Goal: Task Accomplishment & Management: Complete application form

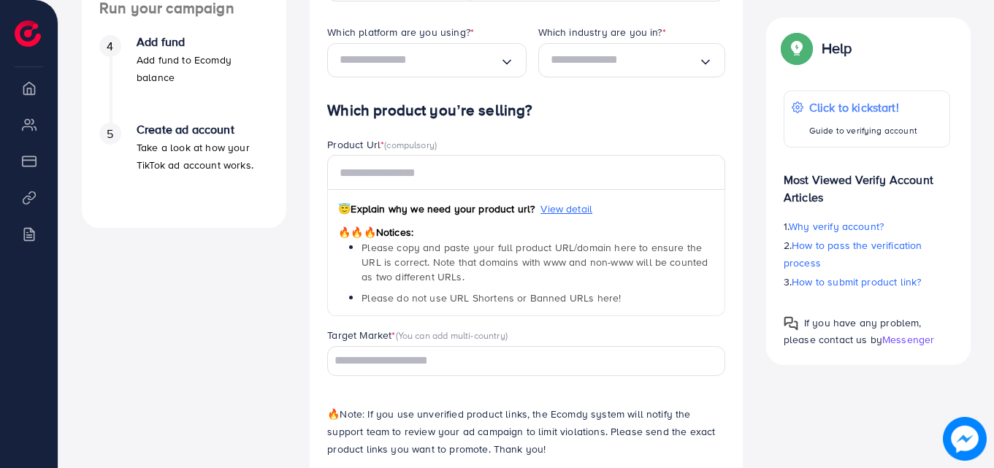
scroll to position [618, 0]
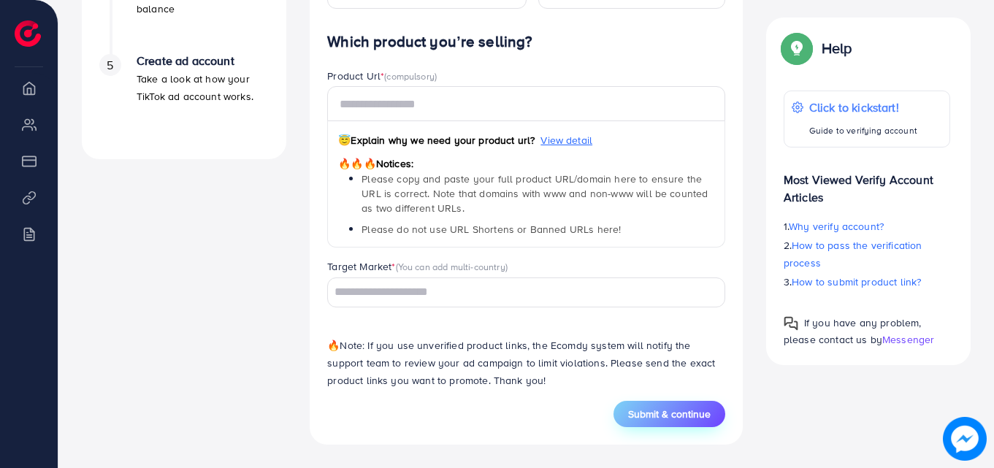
click at [669, 418] on span "Submit & continue" at bounding box center [669, 414] width 83 height 15
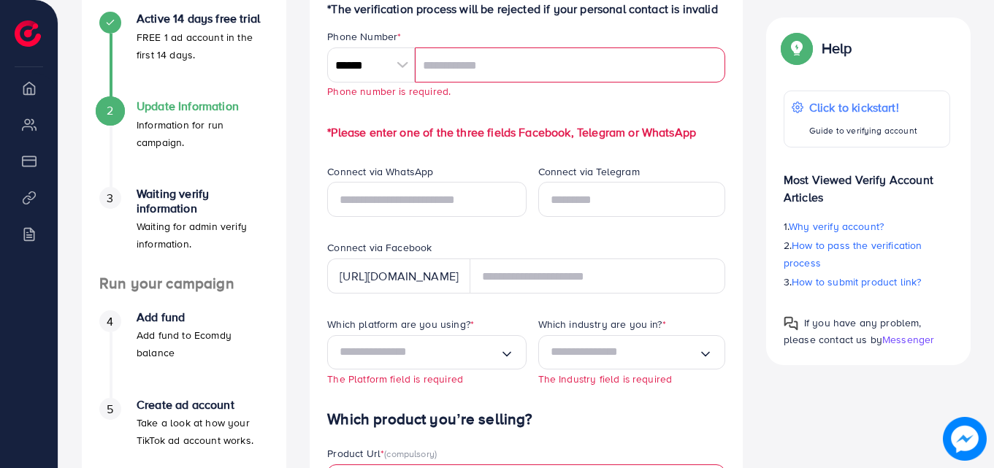
scroll to position [347, 0]
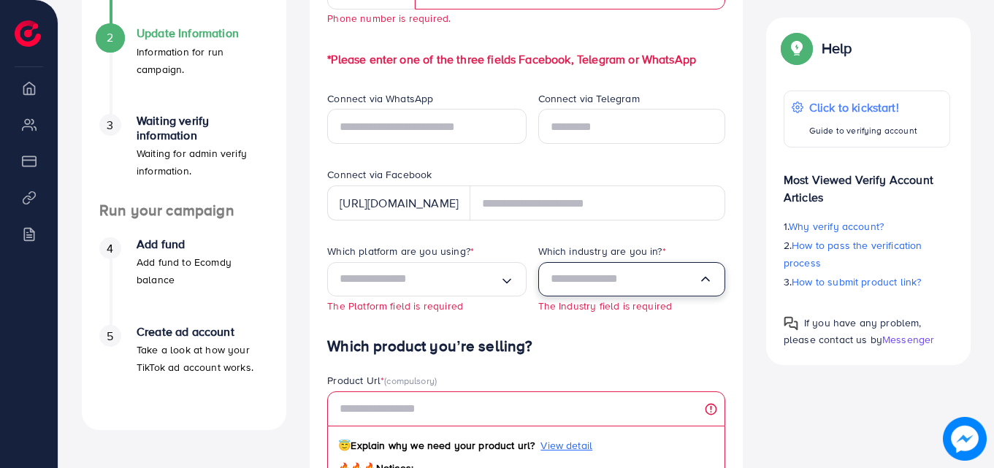
click at [625, 268] on input "Search for option" at bounding box center [623, 279] width 147 height 23
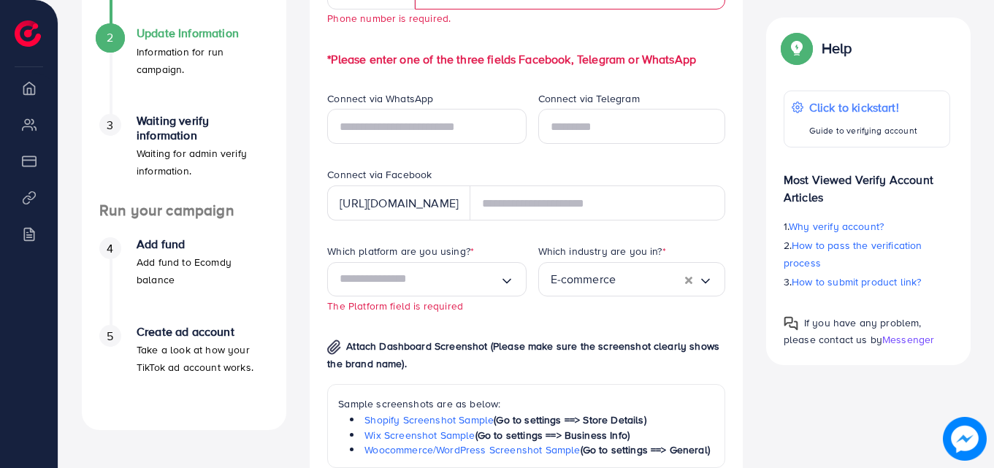
click at [621, 322] on div "Which industry are you in? * E-commerce Loading... E-commerce Service" at bounding box center [631, 290] width 210 height 93
click at [470, 286] on input "Search for option" at bounding box center [418, 279] width 159 height 23
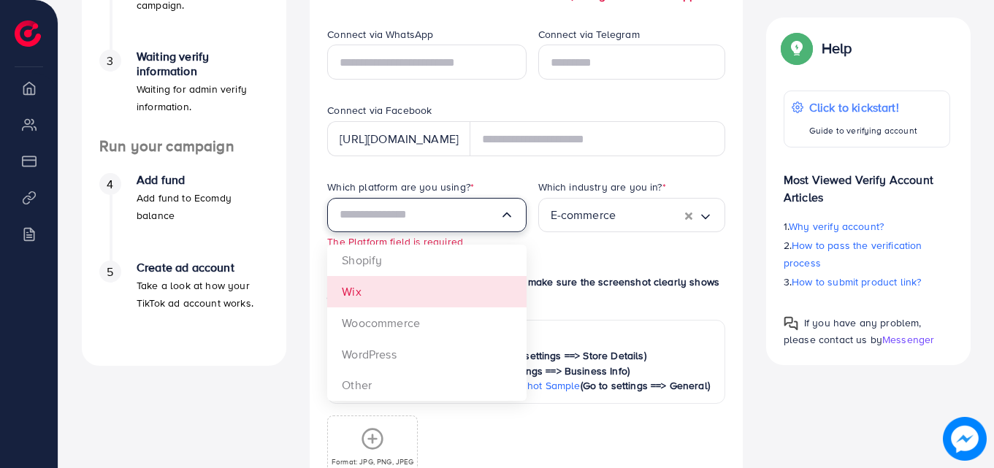
scroll to position [420, 0]
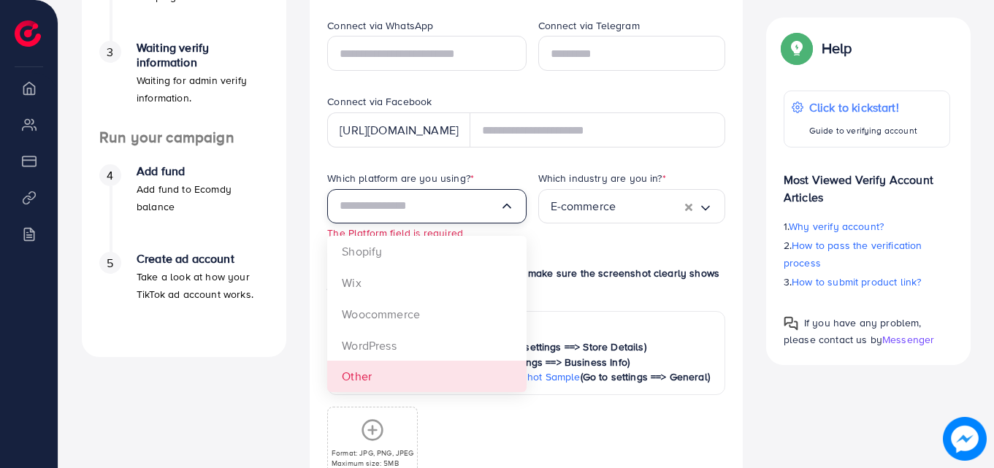
click at [379, 385] on div "Which platform are you using? * Loading... Shopify Wix Woocommerce WordPress Ot…" at bounding box center [525, 345] width 421 height 349
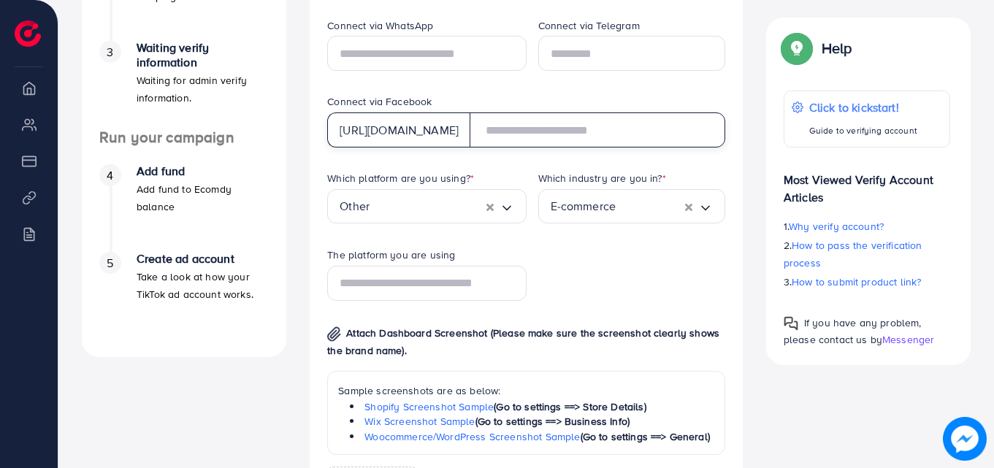
click at [550, 128] on input "text" at bounding box center [597, 129] width 256 height 35
type input "**********"
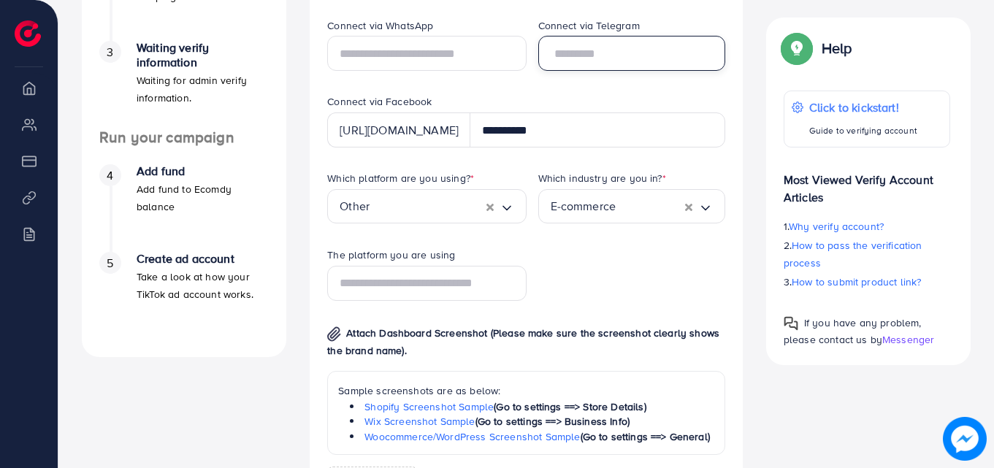
click at [564, 58] on input "text" at bounding box center [631, 53] width 187 height 35
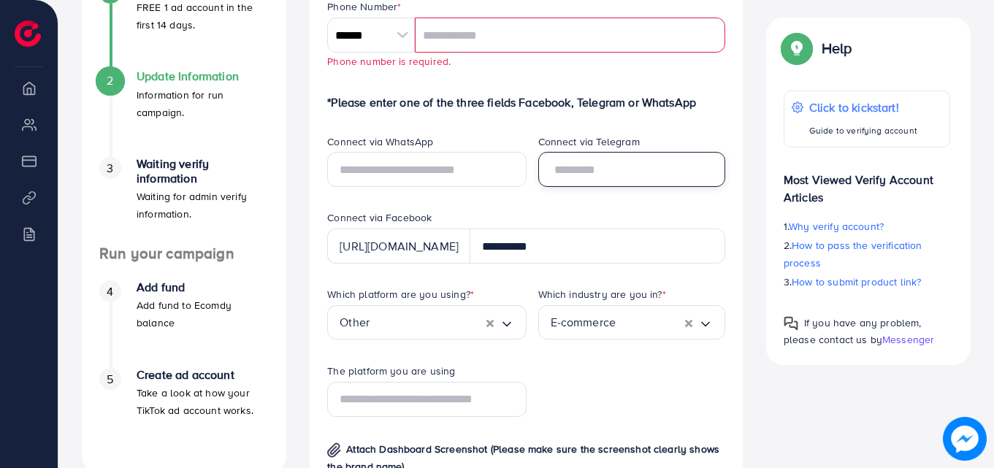
scroll to position [201, 0]
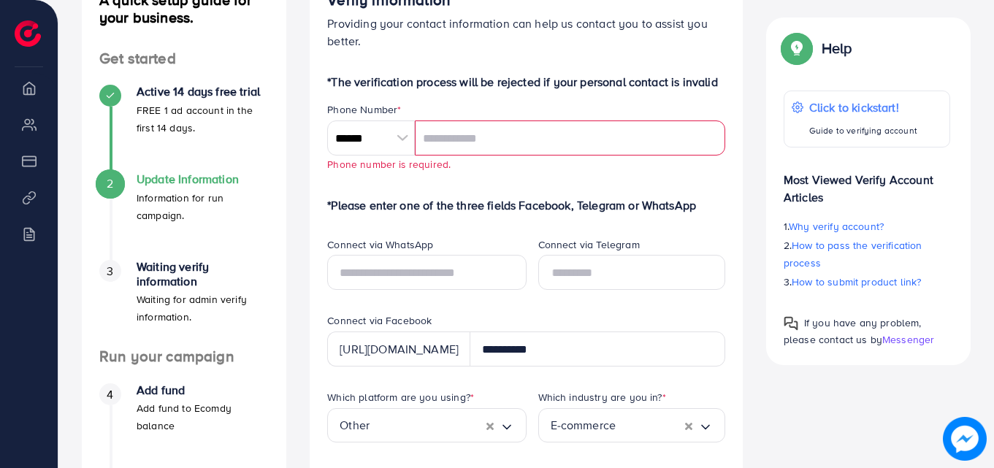
drag, startPoint x: 396, startPoint y: 141, endPoint x: 404, endPoint y: 161, distance: 21.0
click at [397, 141] on div at bounding box center [402, 137] width 26 height 35
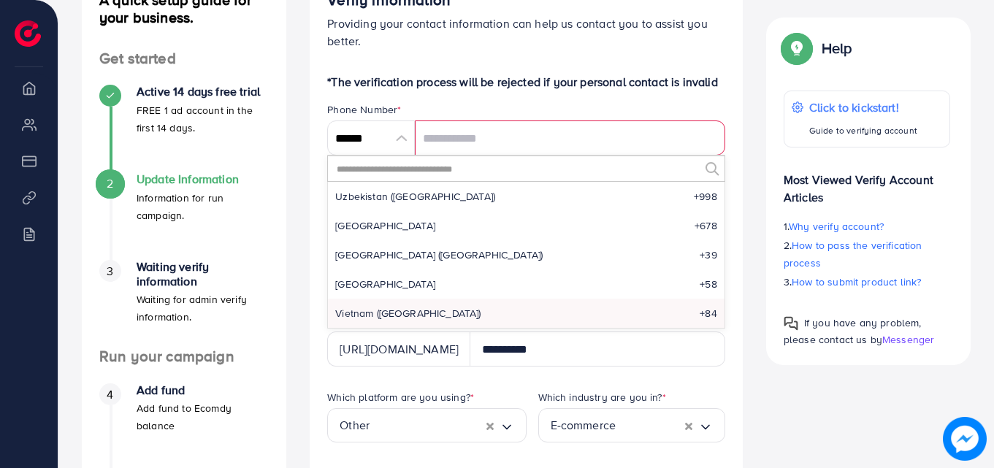
click at [412, 171] on input "text" at bounding box center [517, 168] width 364 height 25
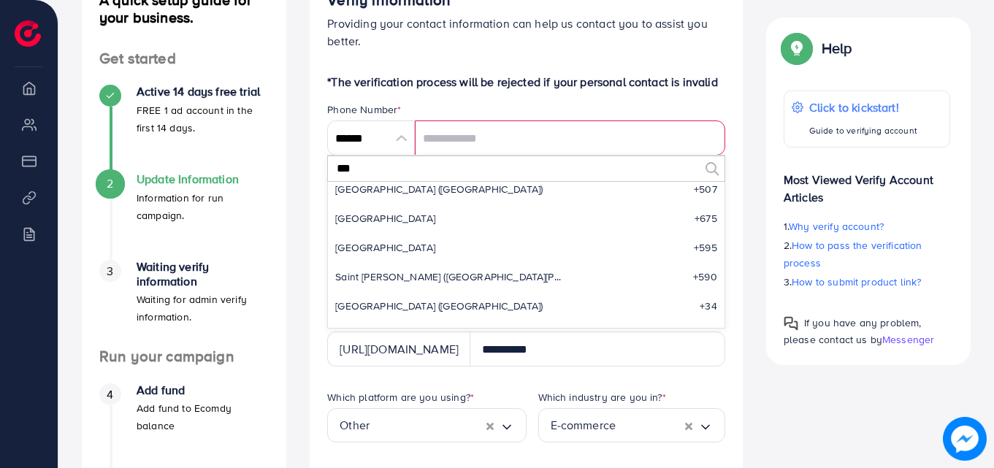
scroll to position [0, 0]
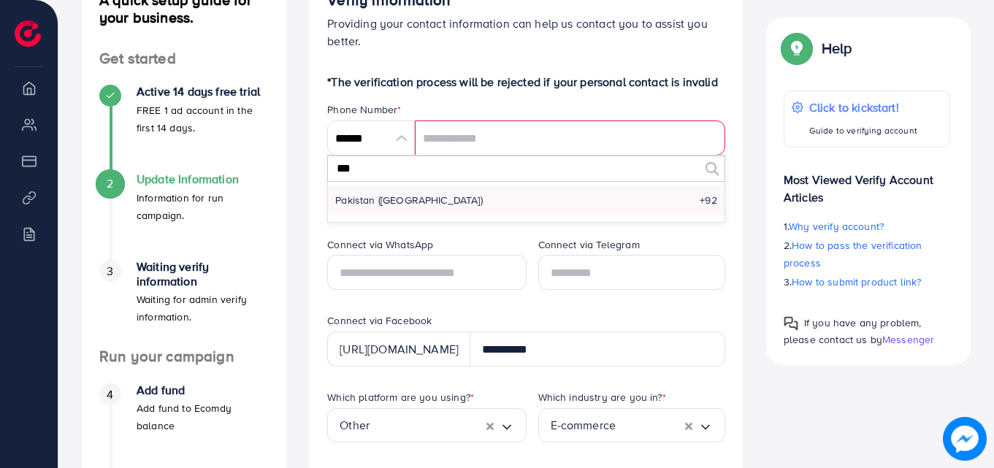
type input "***"
click at [401, 203] on span "Pakistan (‫[GEOGRAPHIC_DATA]‬‎)" at bounding box center [408, 200] width 147 height 15
type input "******"
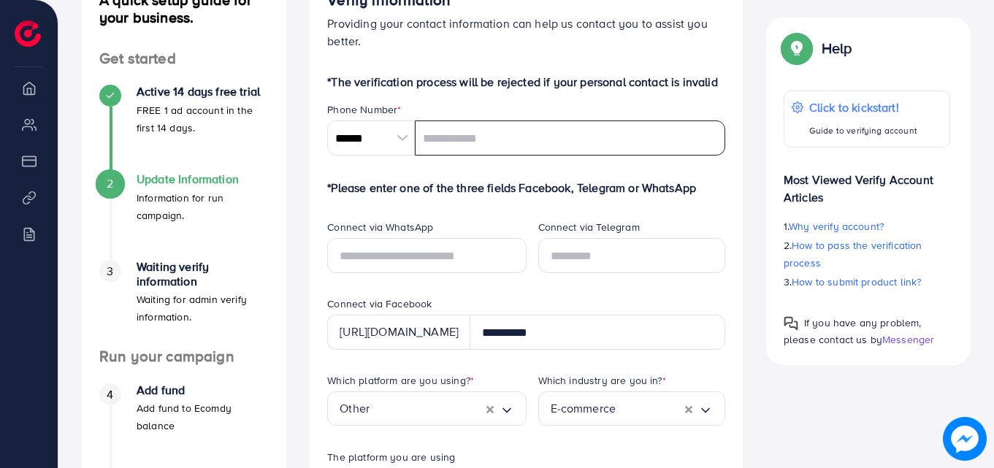
click at [453, 143] on input "tel" at bounding box center [570, 137] width 310 height 35
type input "**********"
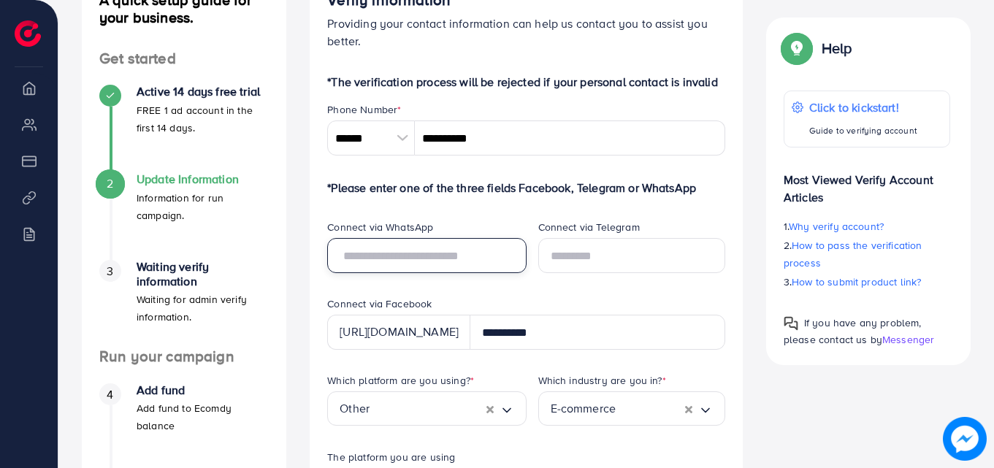
click at [400, 262] on input "text" at bounding box center [426, 255] width 199 height 35
type input "**********"
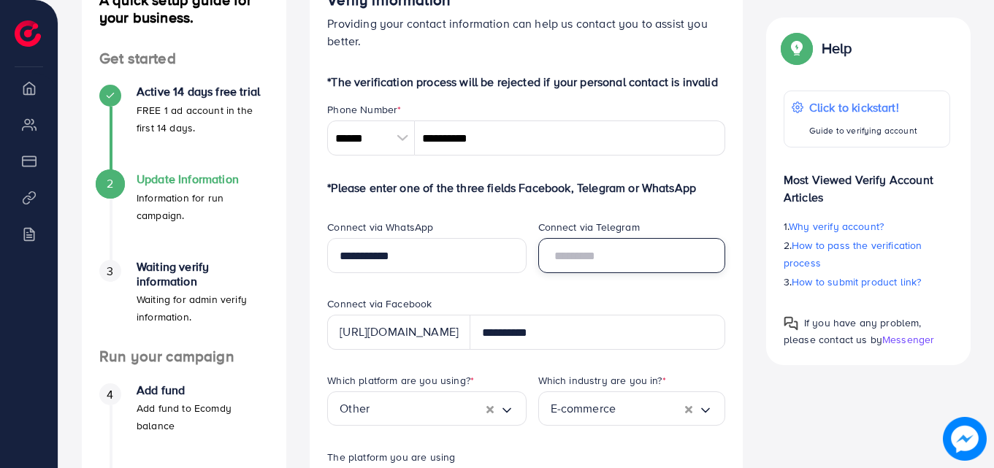
click at [593, 255] on input "text" at bounding box center [631, 255] width 187 height 35
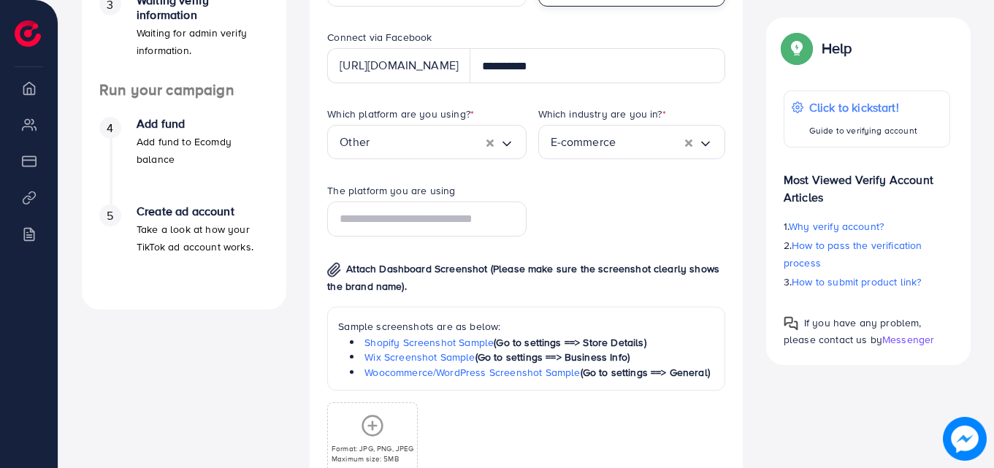
scroll to position [566, 0]
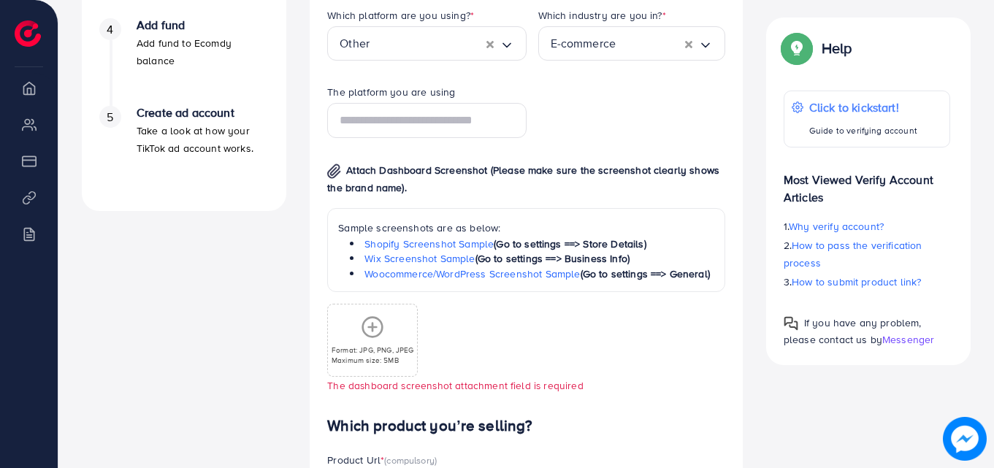
type input "**********"
click at [426, 128] on input "text" at bounding box center [426, 120] width 199 height 35
click at [383, 124] on input "******" at bounding box center [426, 120] width 199 height 35
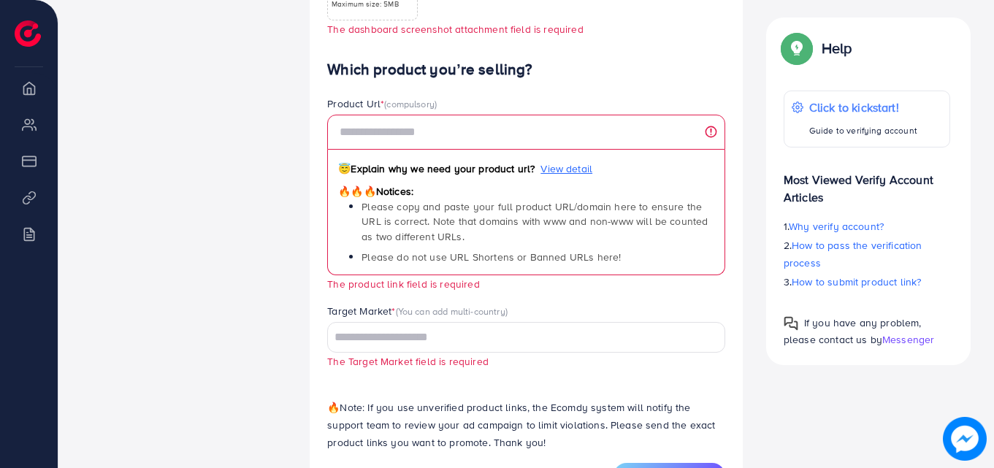
scroll to position [931, 0]
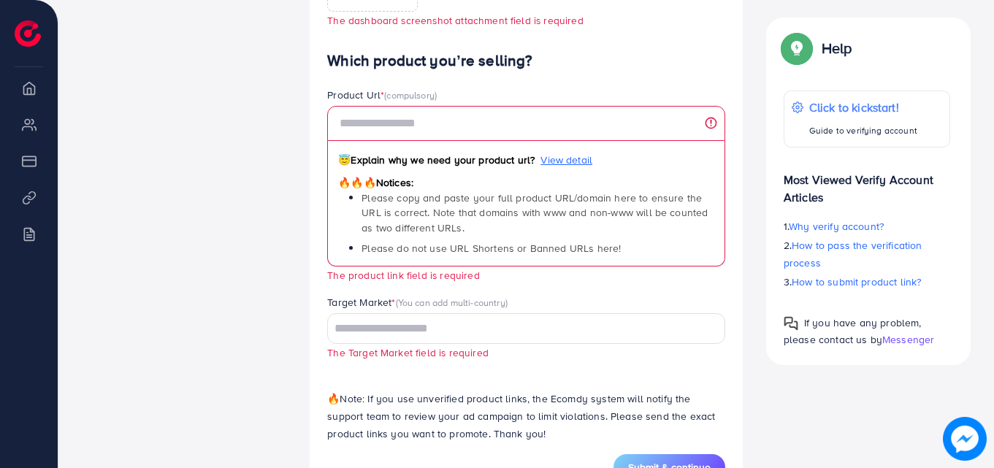
type input "******"
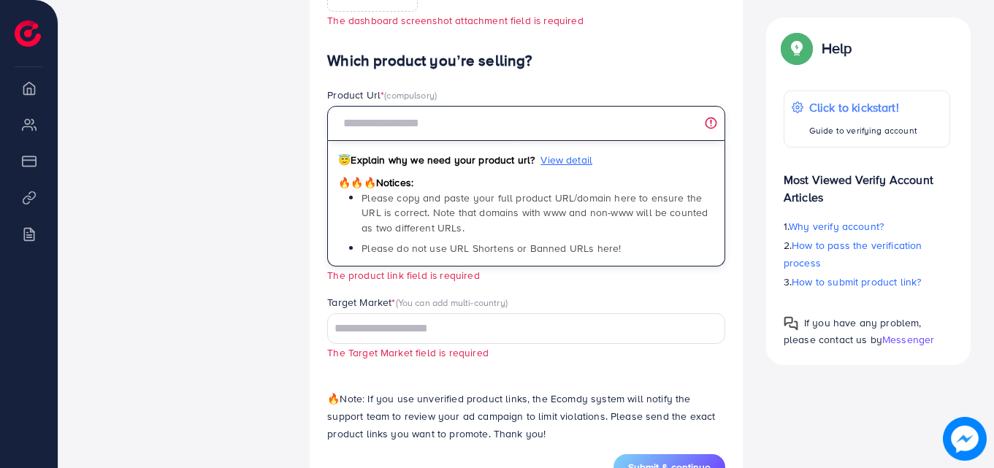
click at [396, 118] on input "text" at bounding box center [526, 123] width 398 height 35
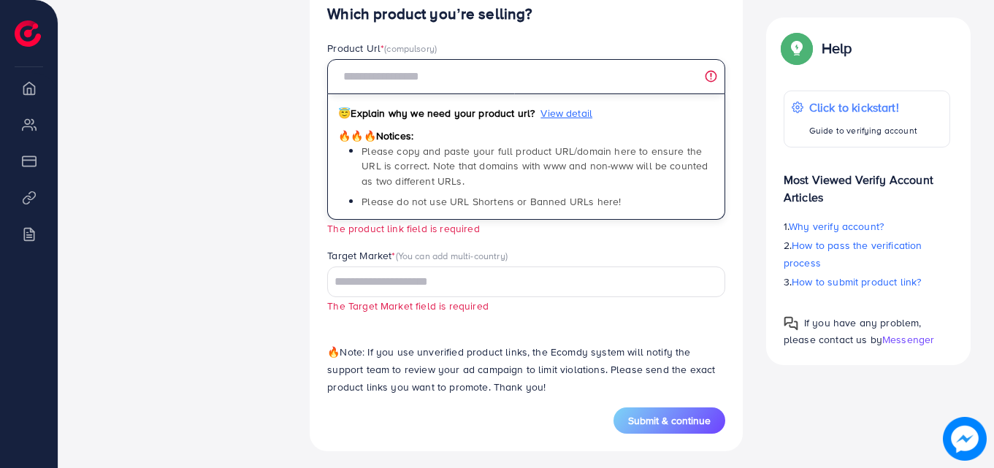
scroll to position [984, 0]
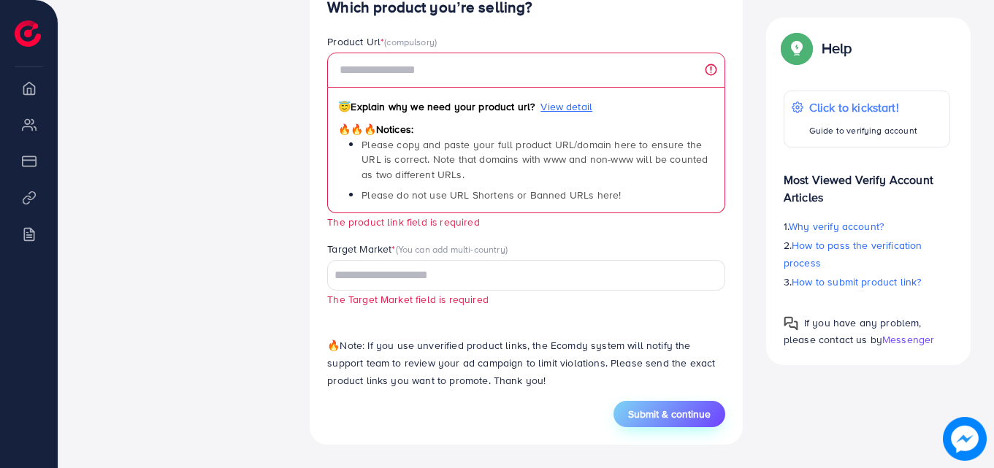
click at [678, 416] on span "Submit & continue" at bounding box center [669, 414] width 83 height 15
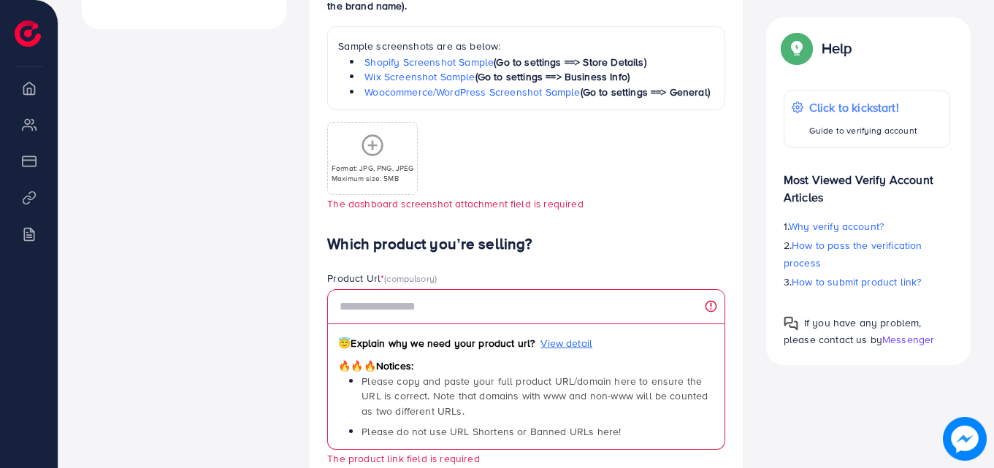
scroll to position [726, 0]
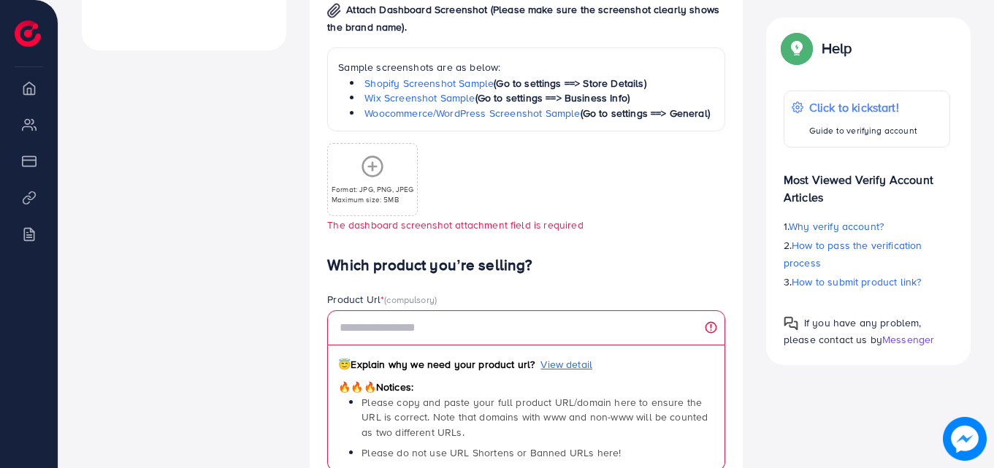
click at [377, 194] on p "Maximum size: 5MB" at bounding box center [372, 199] width 83 height 10
click at [383, 167] on icon at bounding box center [372, 166] width 23 height 23
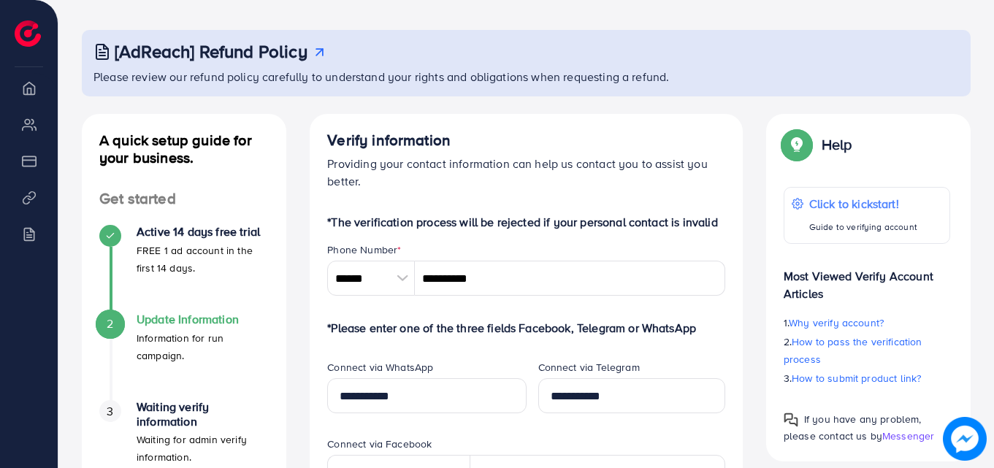
scroll to position [0, 0]
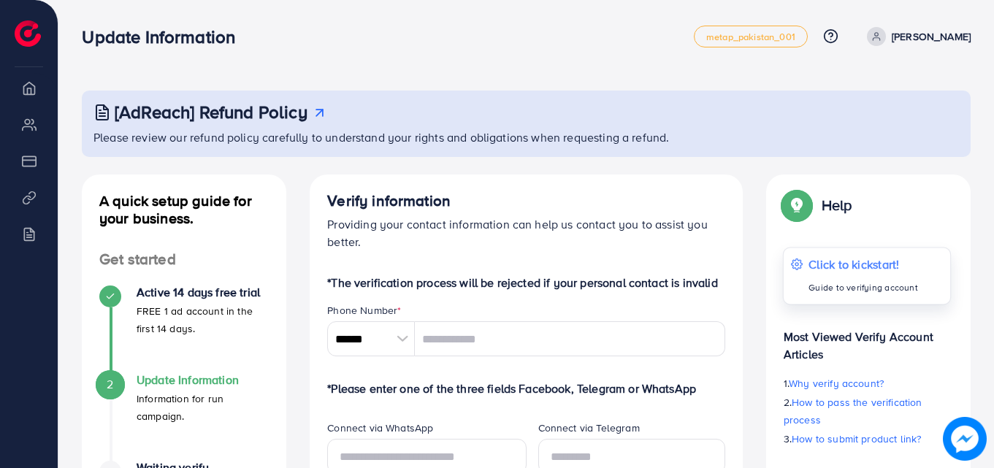
click at [866, 269] on p "Click to kickstart!" at bounding box center [863, 265] width 110 height 18
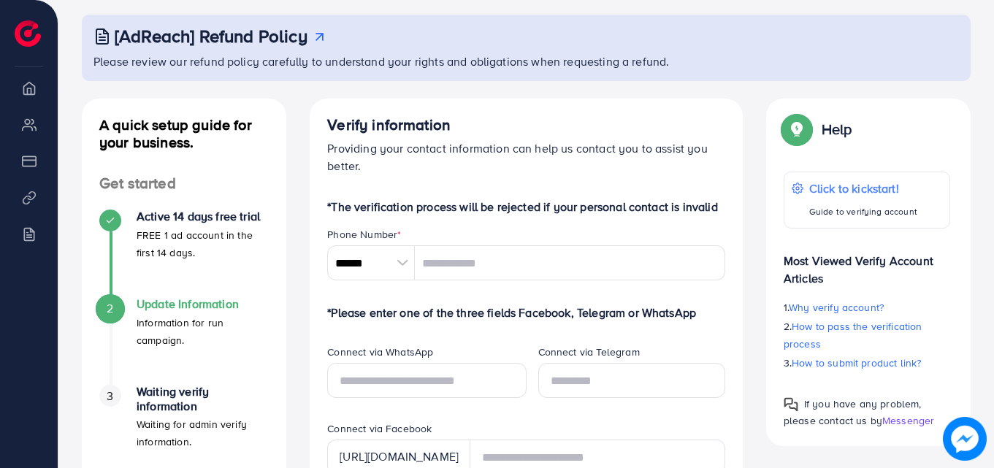
scroll to position [146, 0]
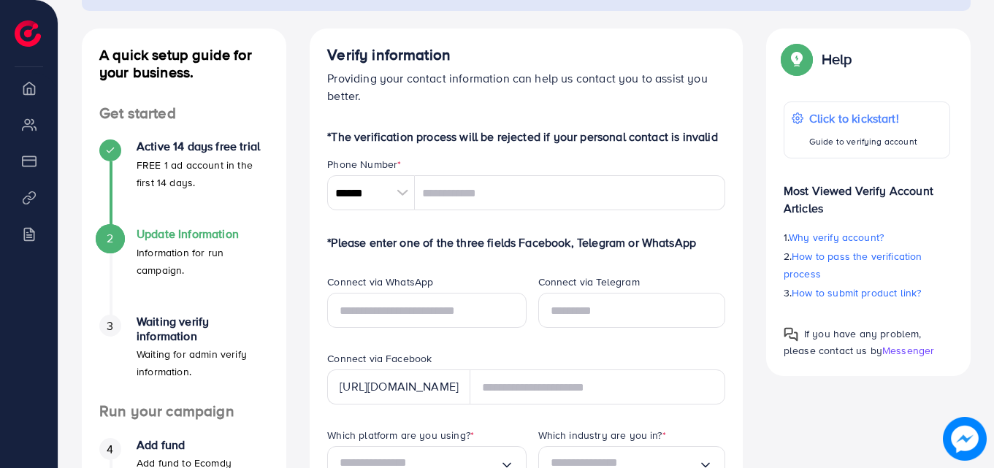
click at [183, 332] on h4 "Waiting verify information" at bounding box center [203, 329] width 132 height 28
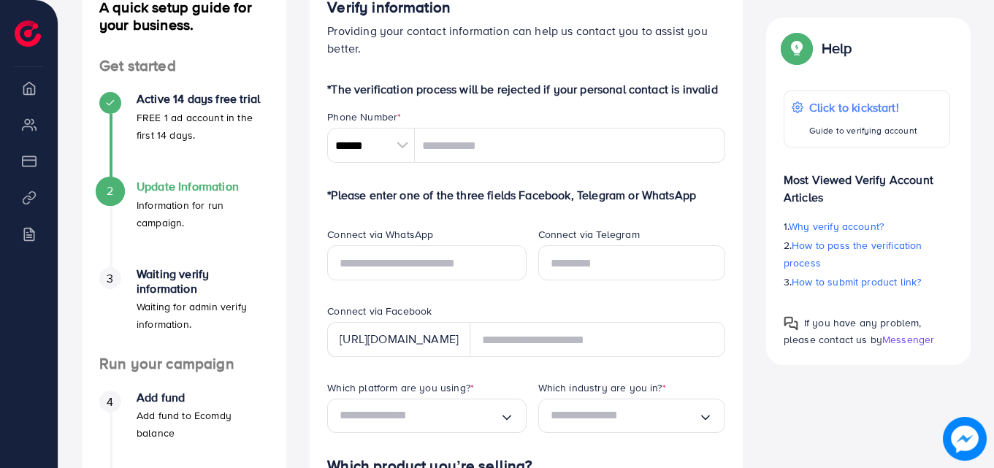
scroll to position [292, 0]
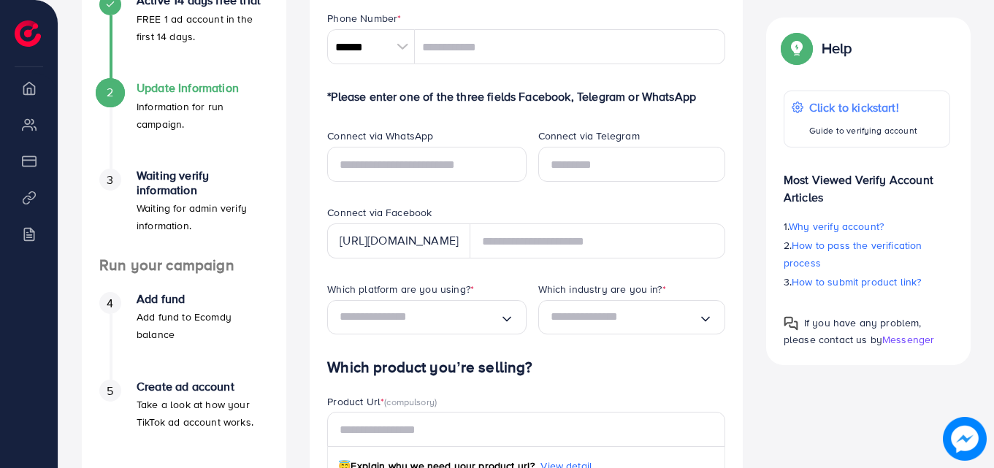
click at [164, 314] on p "Add fund to Ecomdy balance" at bounding box center [203, 325] width 132 height 35
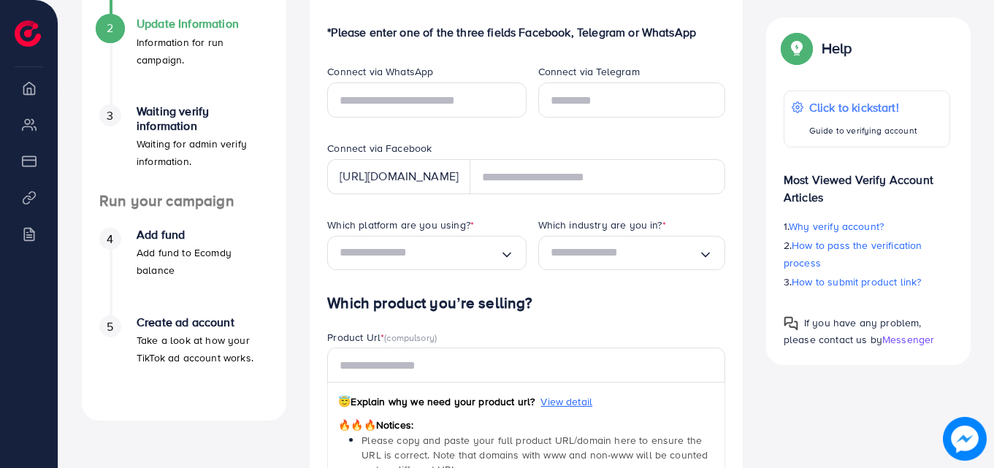
scroll to position [365, 0]
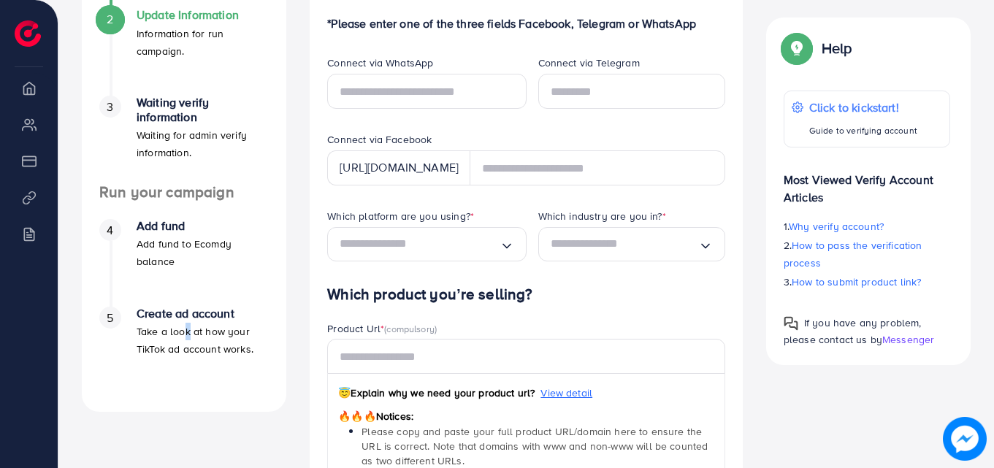
click at [182, 331] on p "Take a look at how your TikTok ad account works." at bounding box center [203, 340] width 132 height 35
click at [104, 171] on div "3 Waiting verify information Waiting for admin verify information." at bounding box center [183, 140] width 169 height 88
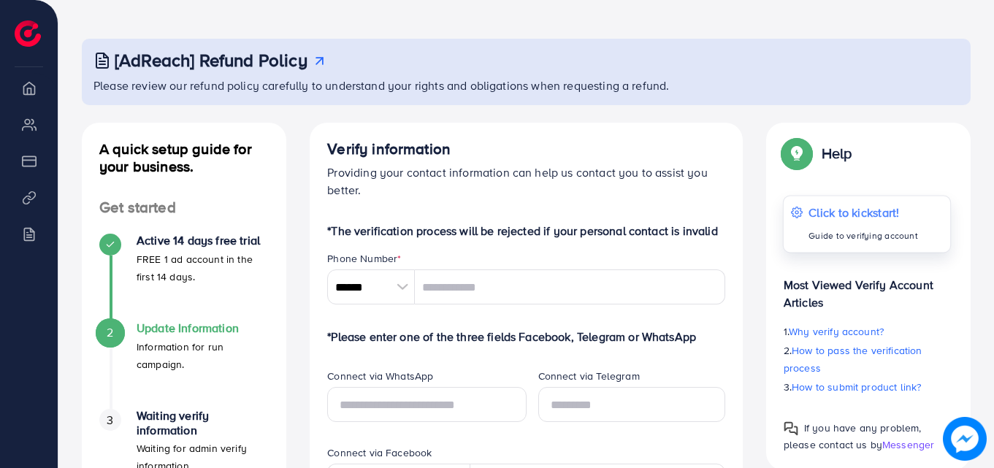
scroll to position [73, 0]
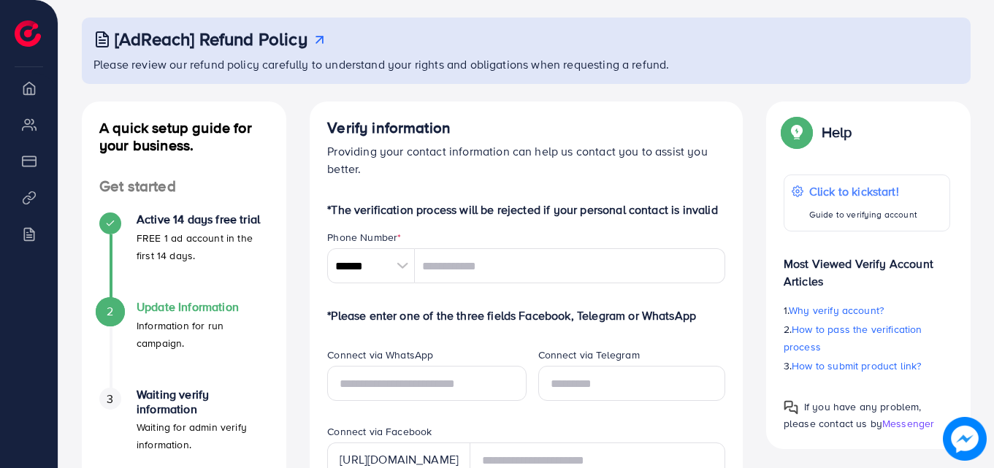
click at [843, 266] on p "Most Viewed Verify Account Articles" at bounding box center [866, 266] width 166 height 47
click at [780, 268] on div "Help Click to kickstart! Guide to verifying account Most Viewed Verify Account …" at bounding box center [868, 275] width 204 height 348
click at [793, 266] on p "Most Viewed Verify Account Articles" at bounding box center [866, 266] width 166 height 47
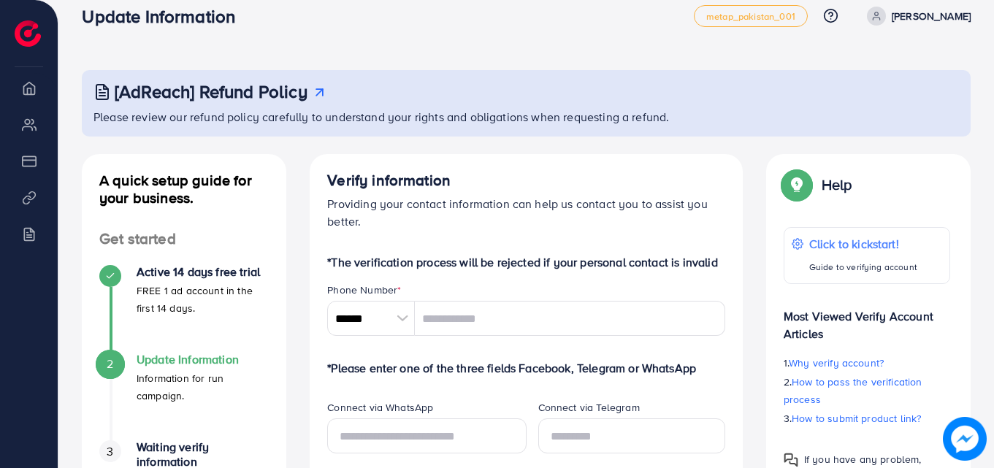
scroll to position [0, 0]
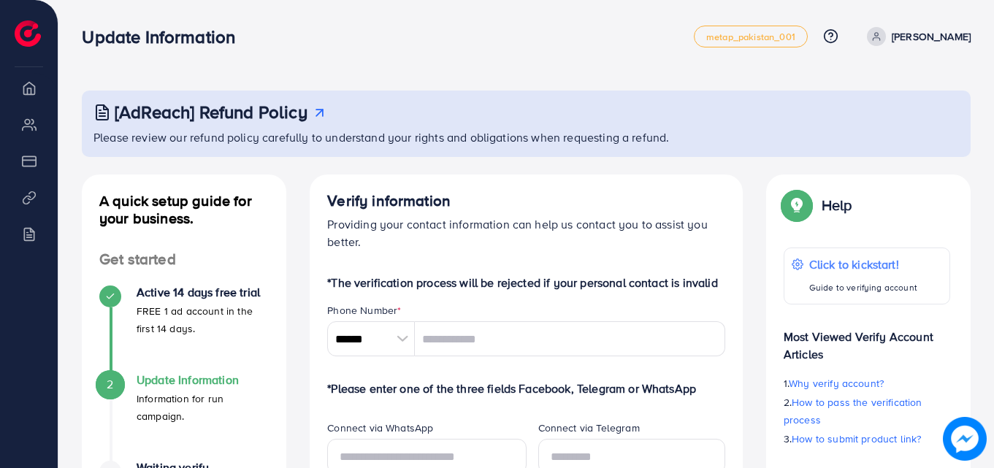
click at [387, 198] on h4 "Verify information" at bounding box center [526, 201] width 398 height 18
drag, startPoint x: 468, startPoint y: 190, endPoint x: 452, endPoint y: 199, distance: 18.3
click at [522, 234] on p "Providing your contact information can help us contact you to assist you better." at bounding box center [526, 232] width 398 height 35
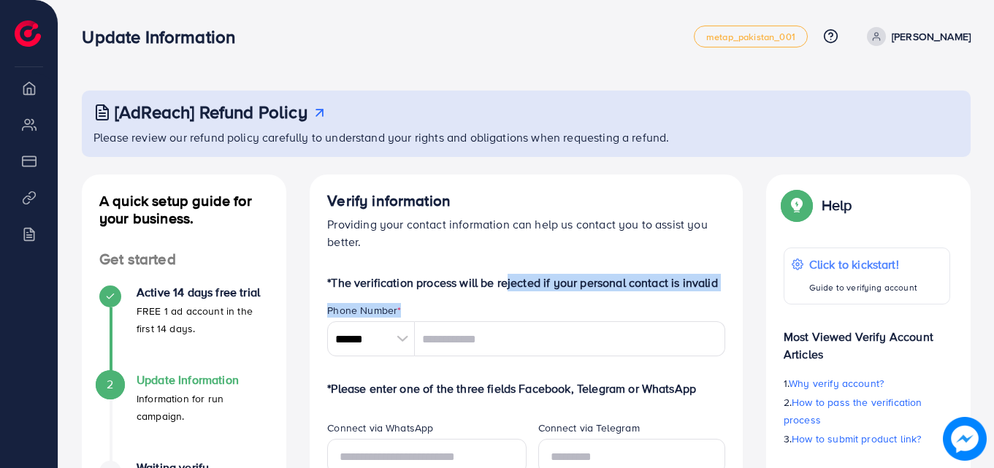
drag, startPoint x: 504, startPoint y: 291, endPoint x: 507, endPoint y: 282, distance: 9.2
click at [483, 310] on div "Phone Number *" at bounding box center [526, 312] width 398 height 18
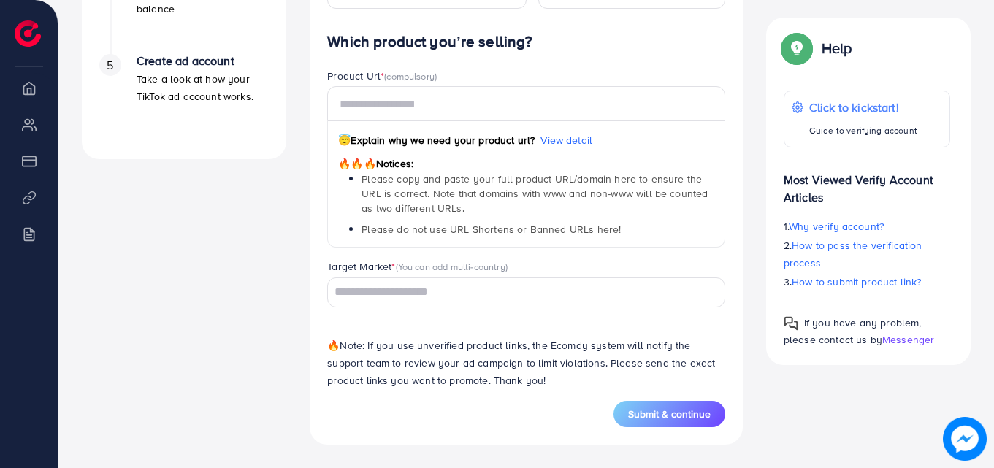
click at [672, 405] on button "Submit & continue" at bounding box center [669, 414] width 112 height 26
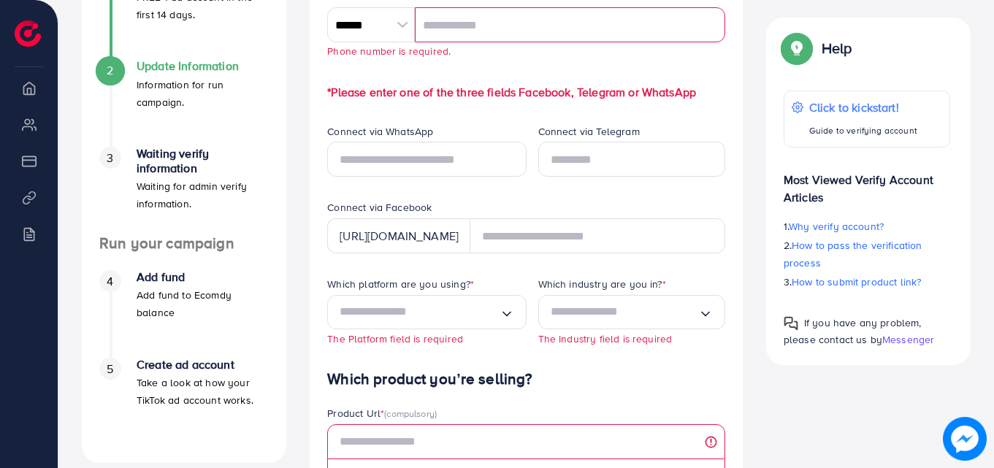
scroll to position [274, 0]
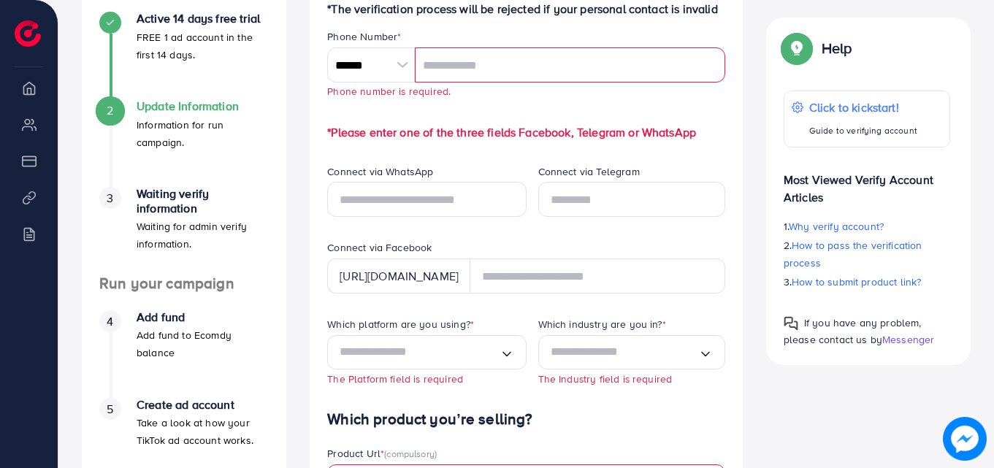
click at [401, 65] on div at bounding box center [402, 64] width 26 height 35
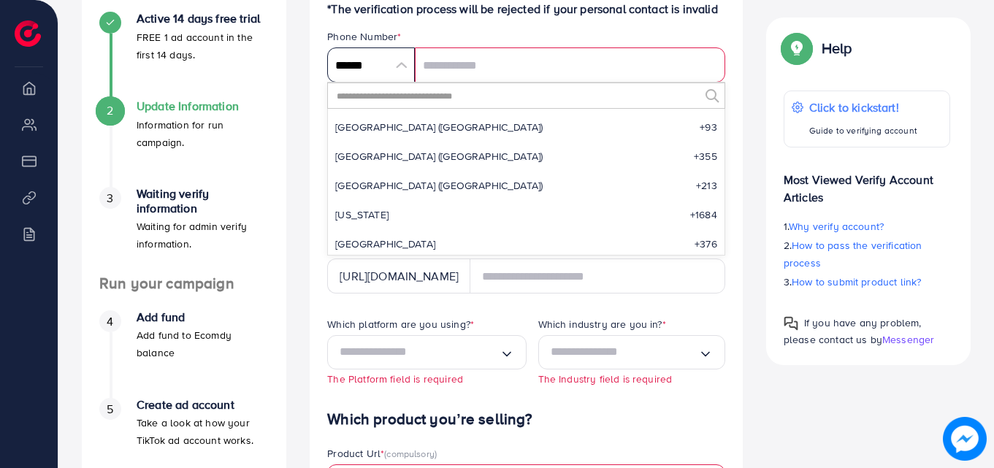
scroll to position [6779, 0]
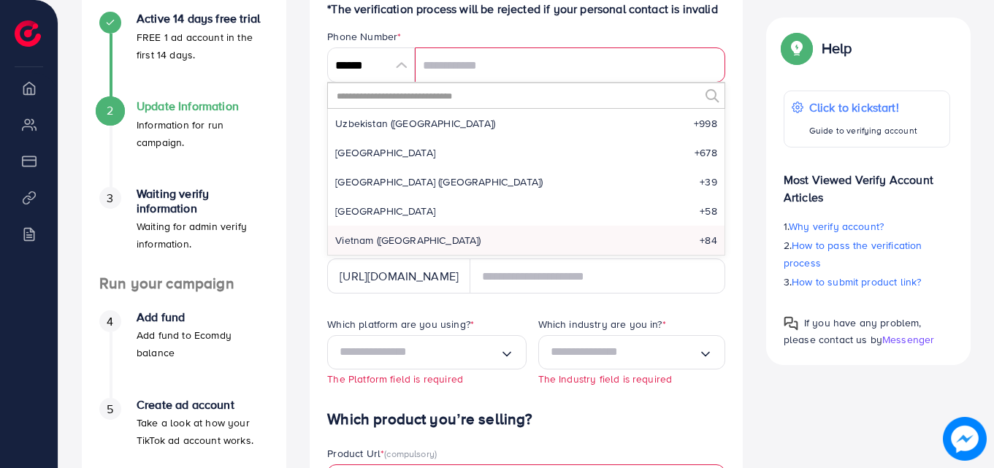
click at [412, 102] on input "text" at bounding box center [517, 95] width 364 height 25
drag, startPoint x: 376, startPoint y: 63, endPoint x: 362, endPoint y: 67, distance: 14.5
click at [362, 67] on input "******" at bounding box center [371, 64] width 88 height 35
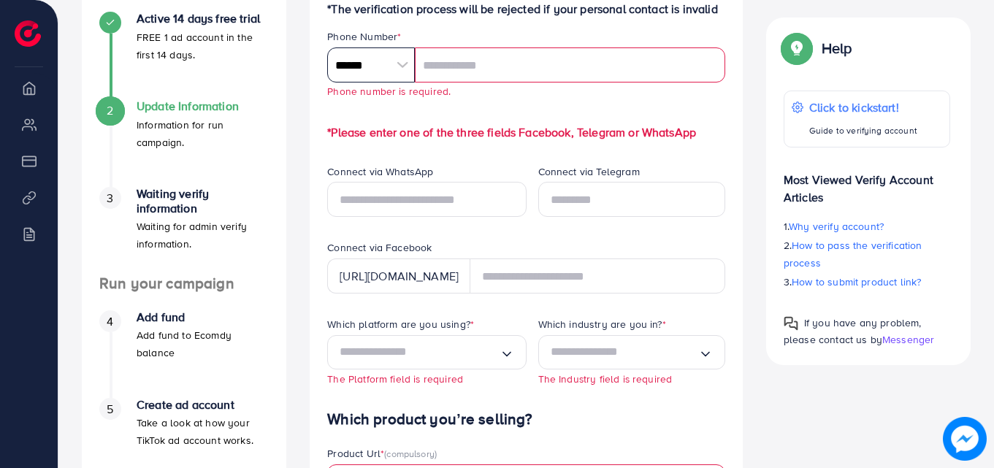
click at [377, 53] on input "******" at bounding box center [371, 64] width 88 height 35
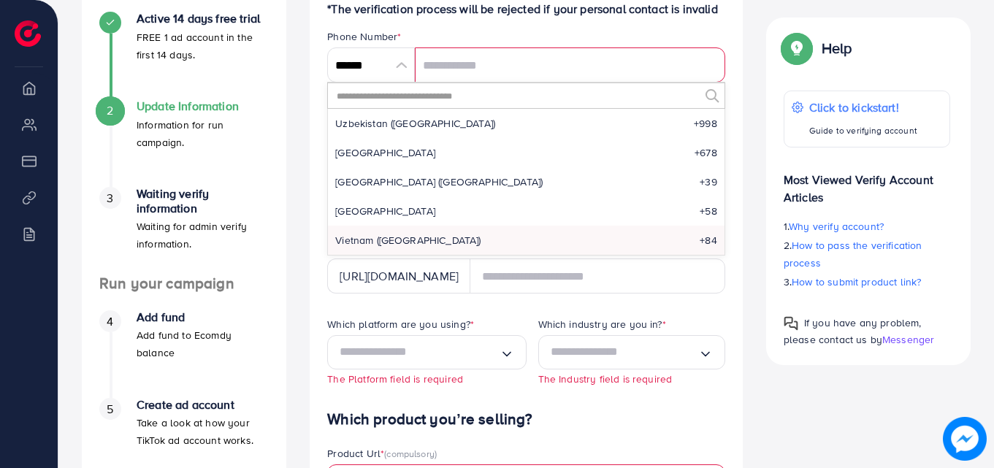
click at [404, 99] on input "text" at bounding box center [517, 95] width 364 height 25
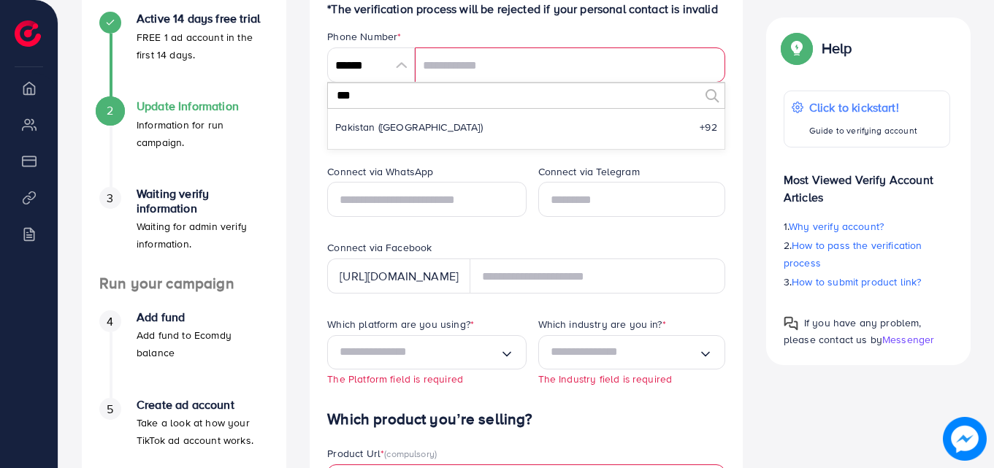
scroll to position [0, 0]
type input "***"
click at [415, 125] on li "Pakistan (‫پاکستان‬‎) +92" at bounding box center [526, 126] width 396 height 29
type input "******"
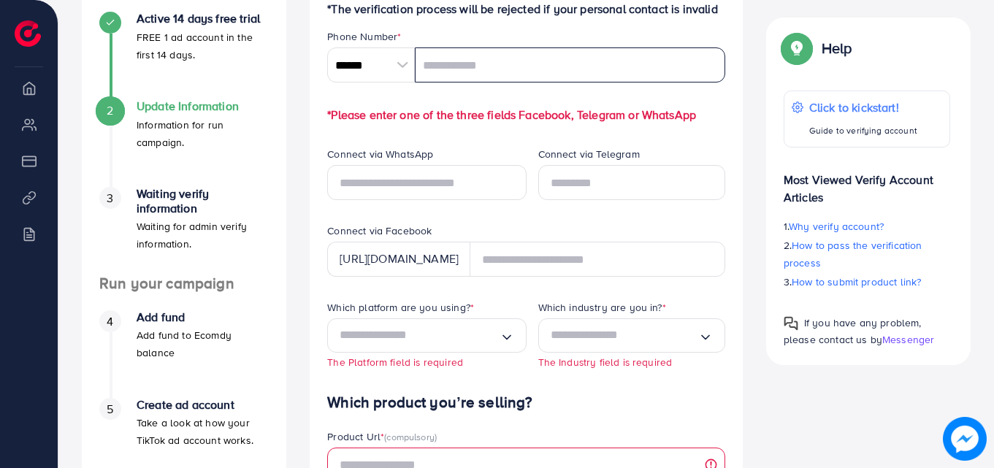
click at [459, 64] on input "tel" at bounding box center [570, 64] width 310 height 35
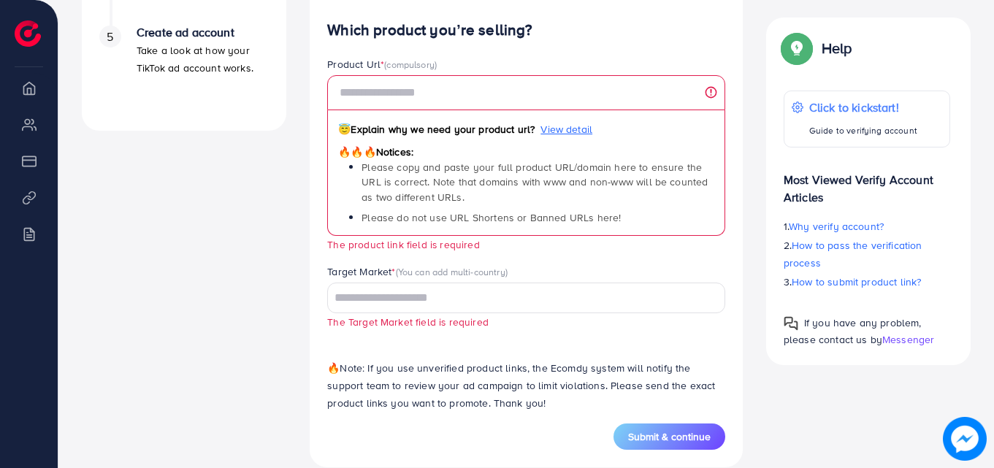
scroll to position [669, 0]
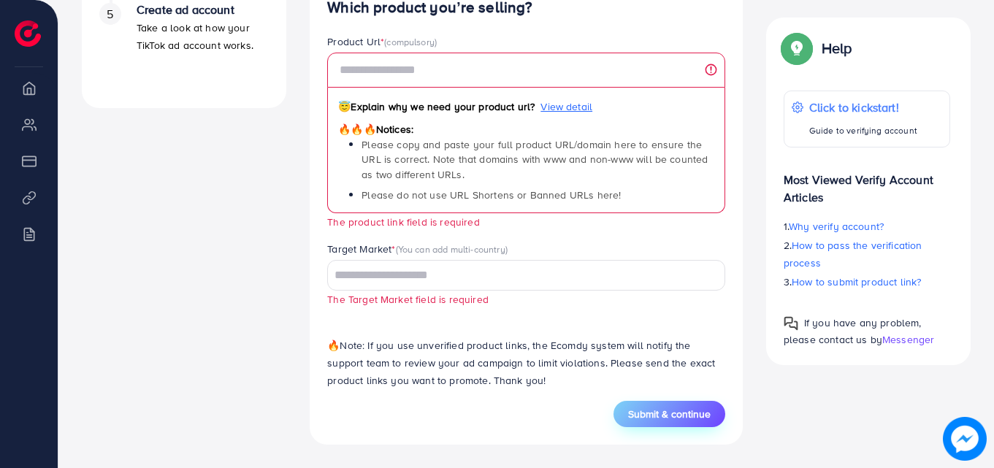
type input "**********"
click at [697, 413] on span "Submit & continue" at bounding box center [669, 414] width 83 height 15
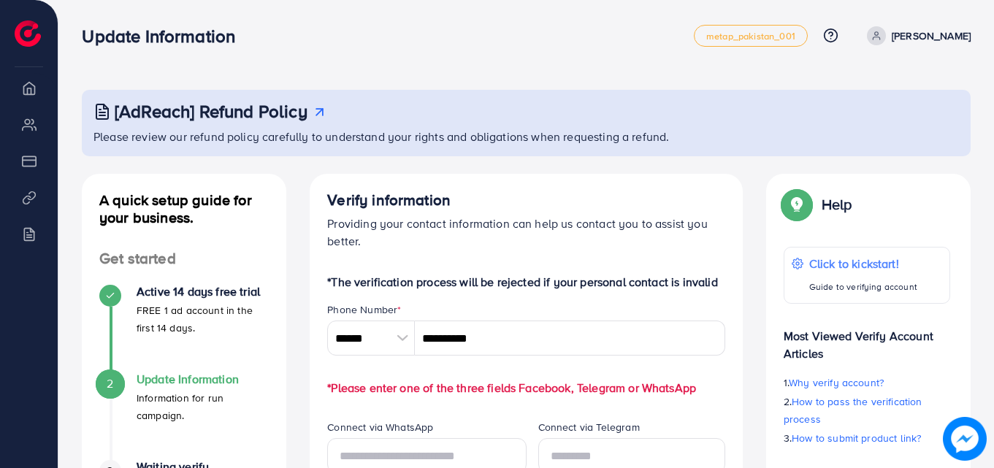
scroll to position [0, 0]
drag, startPoint x: 191, startPoint y: 32, endPoint x: 192, endPoint y: 42, distance: 10.3
click at [191, 33] on h3 "Update Information" at bounding box center [164, 36] width 165 height 21
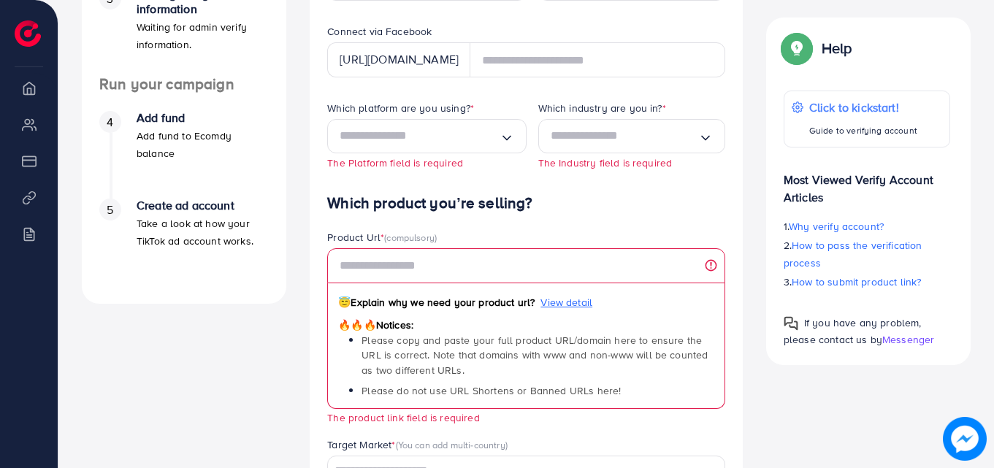
scroll to position [511, 0]
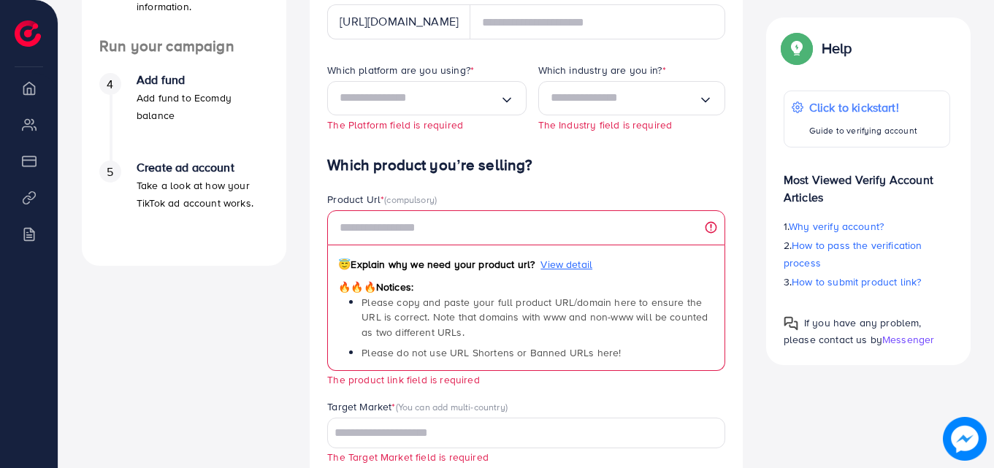
click at [908, 338] on span "Messenger" at bounding box center [908, 339] width 52 height 15
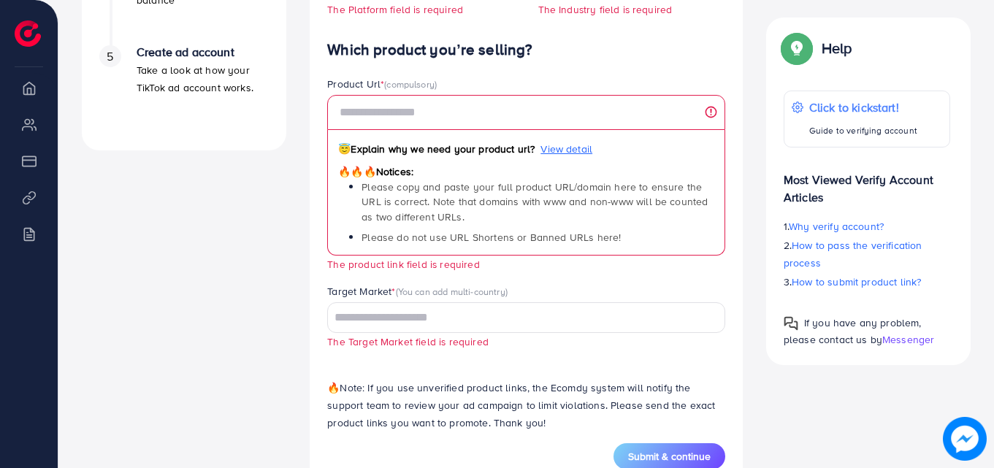
scroll to position [669, 0]
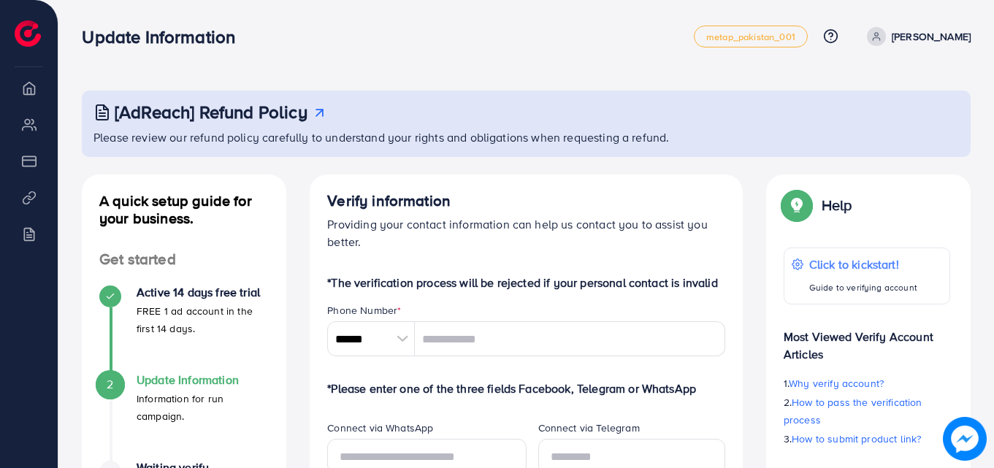
click at [314, 110] on icon at bounding box center [319, 112] width 15 height 15
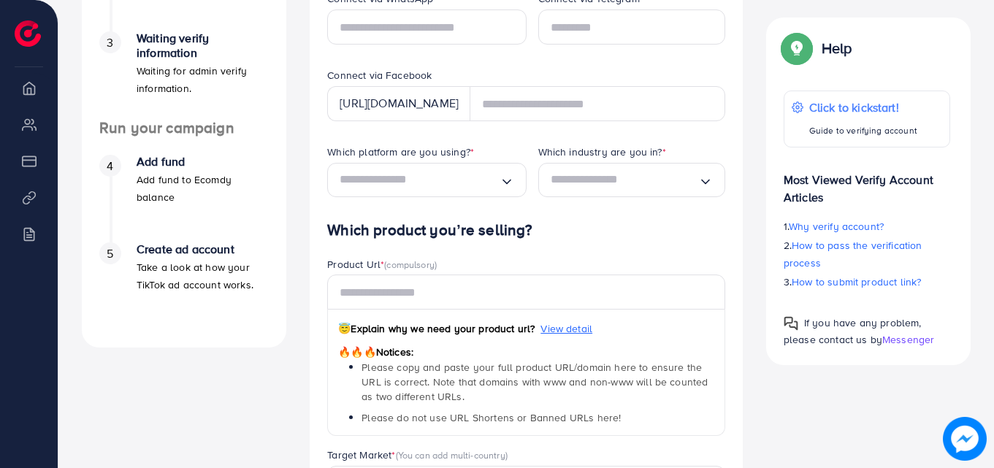
scroll to position [438, 0]
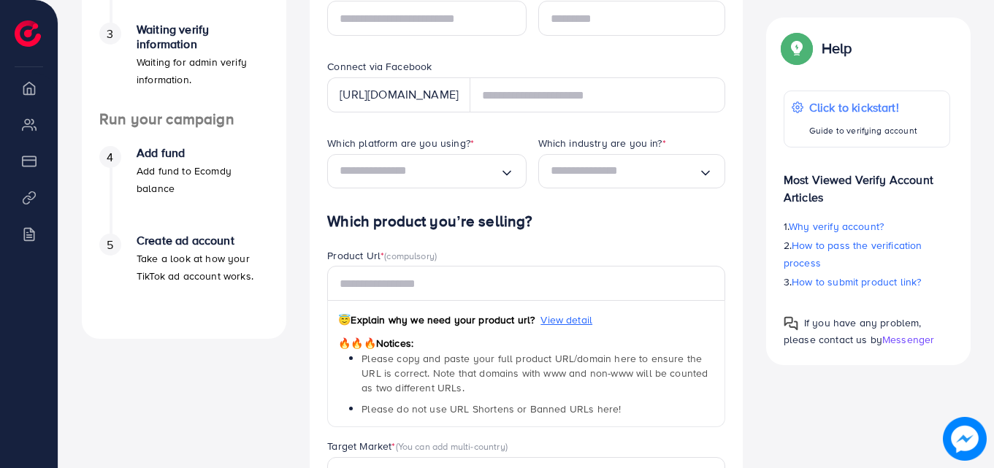
click at [448, 227] on h4 "Which product you’re selling?" at bounding box center [526, 221] width 398 height 18
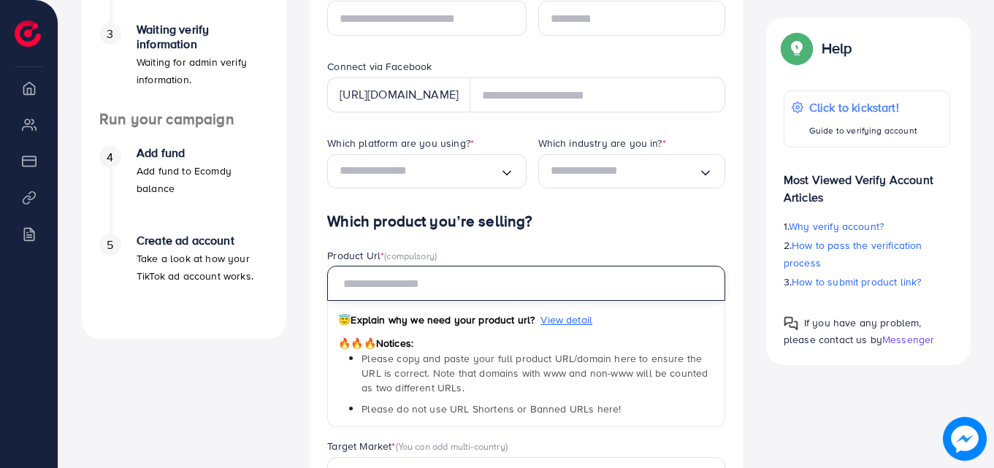
click at [456, 289] on input "text" at bounding box center [526, 283] width 398 height 35
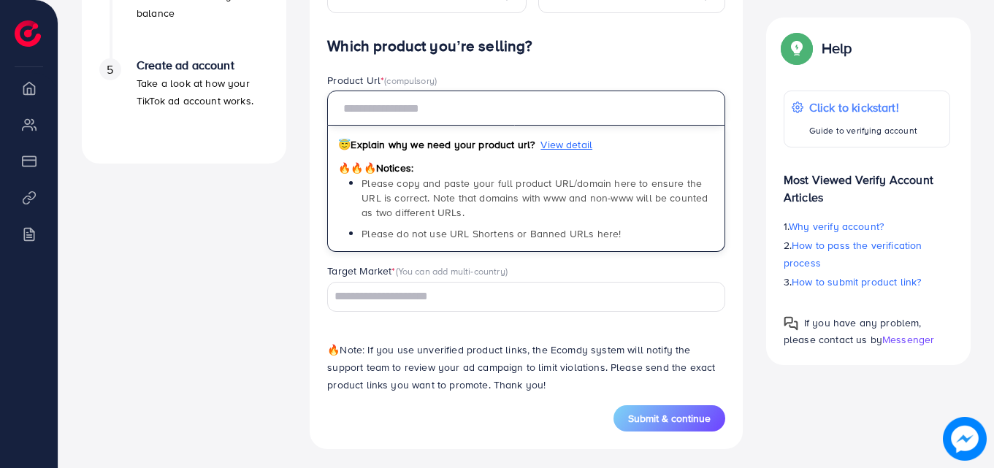
scroll to position [618, 0]
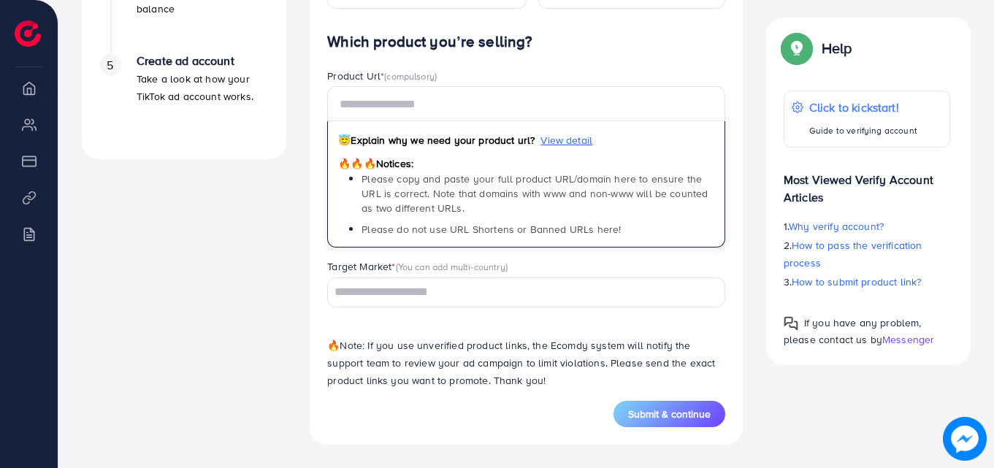
click at [453, 293] on div "Target Market * (You can add multi-country) Loading..." at bounding box center [526, 283] width 398 height 48
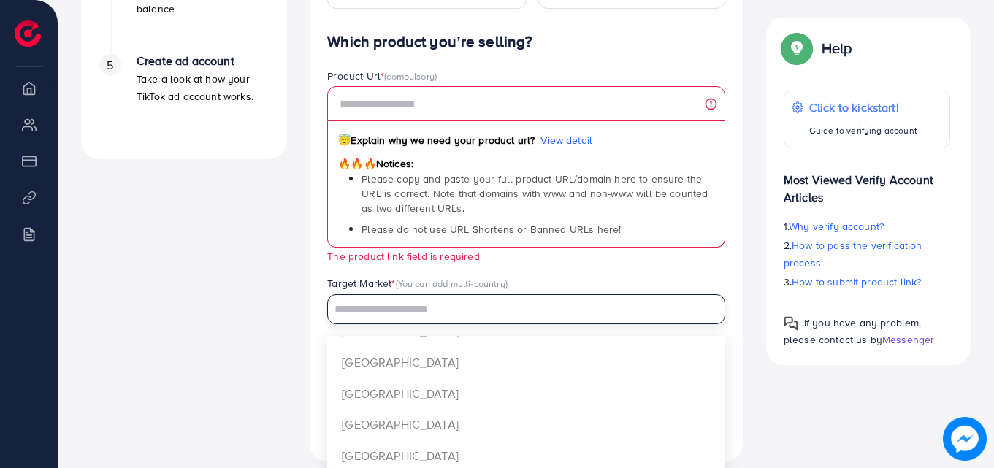
scroll to position [125, 0]
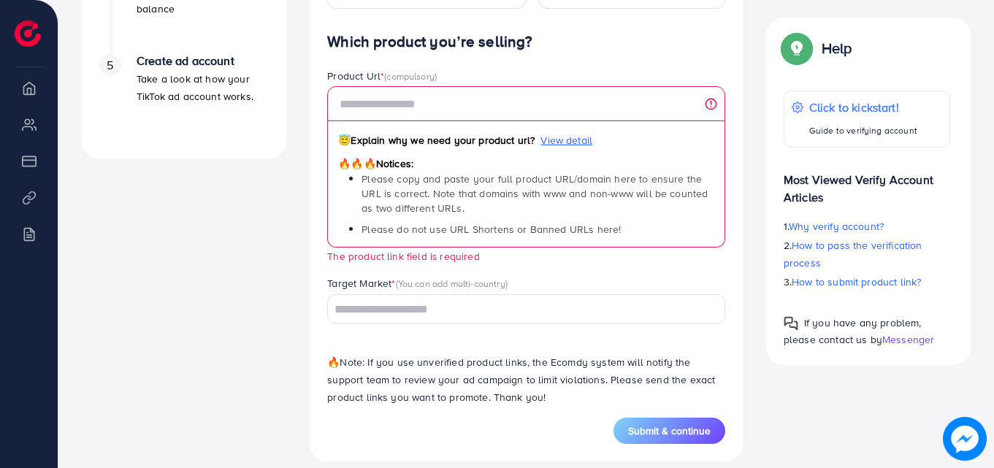
click at [176, 253] on div "A quick setup guide for your business. Get started Active 14 days free trial FR…" at bounding box center [184, 9] width 228 height 905
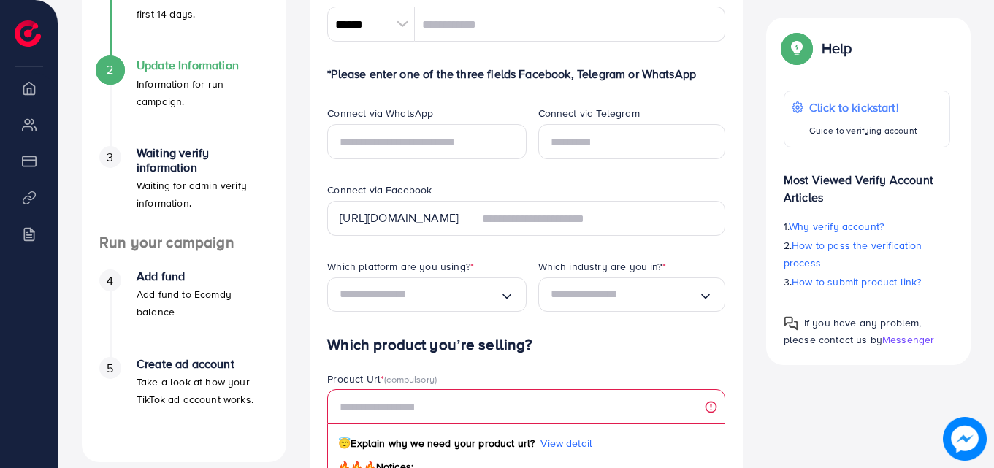
scroll to position [269, 0]
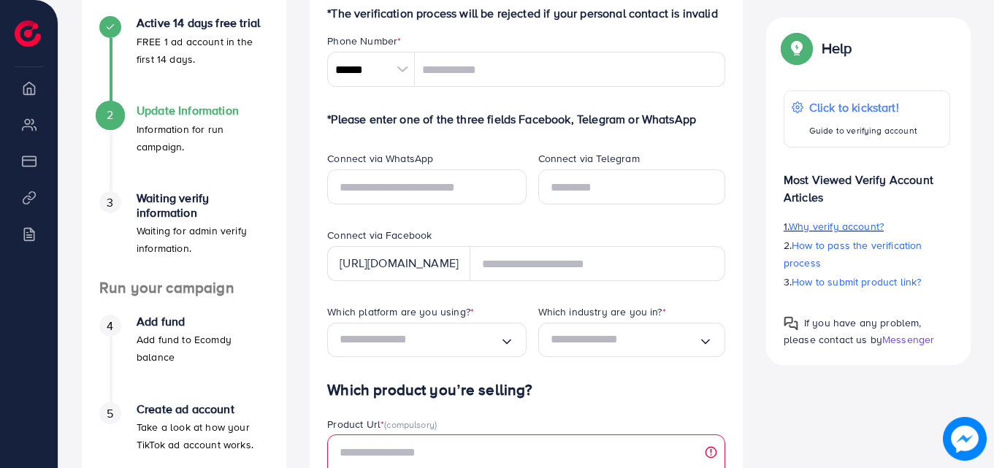
click at [867, 229] on span "Why verify account?" at bounding box center [835, 226] width 95 height 15
click at [857, 285] on span "How to submit product link?" at bounding box center [855, 282] width 129 height 15
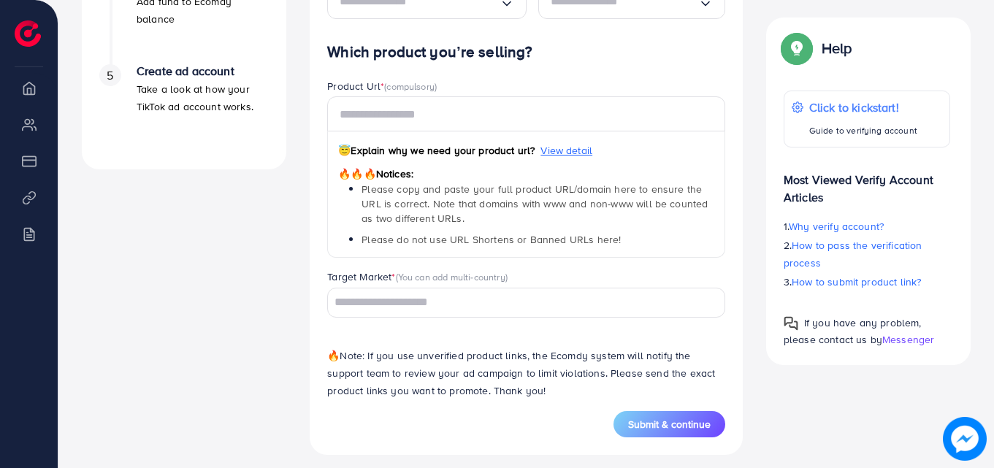
scroll to position [618, 0]
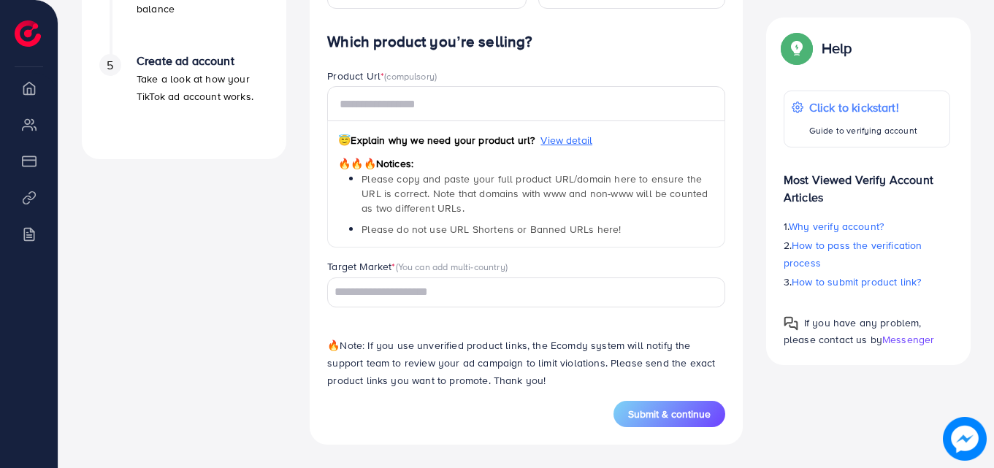
click at [972, 438] on img at bounding box center [965, 439] width 44 height 44
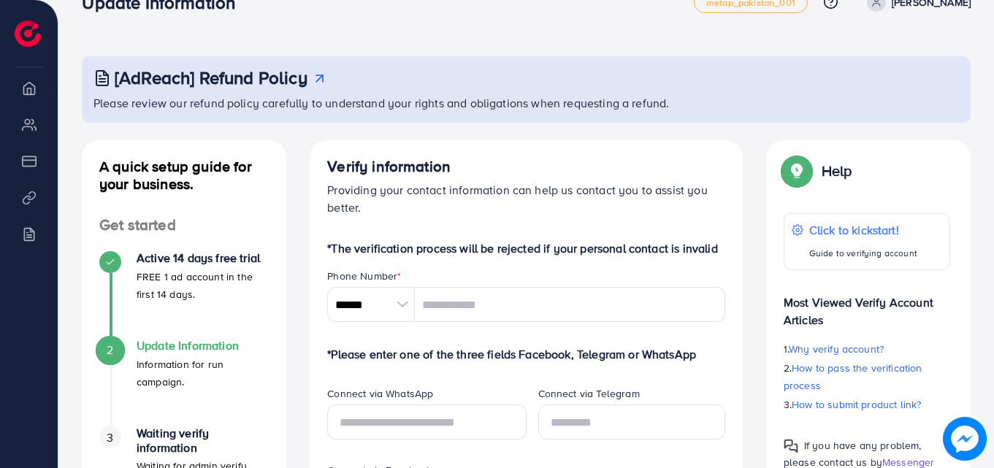
scroll to position [0, 0]
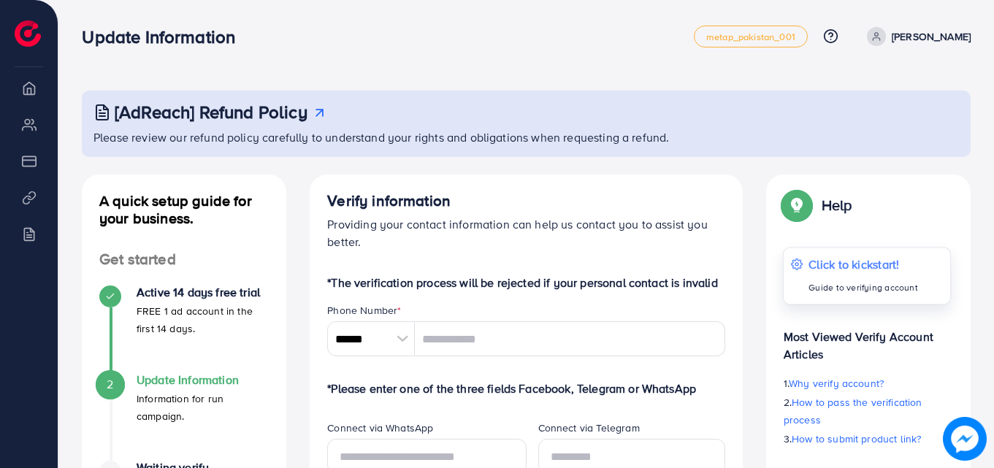
click at [878, 275] on div "Click to kickstart! Guide to verifying account" at bounding box center [863, 277] width 110 height 42
click at [880, 269] on p "Click to kickstart!" at bounding box center [863, 265] width 110 height 18
click at [826, 292] on p "Guide to verifying account" at bounding box center [863, 288] width 110 height 18
click at [761, 45] on link "metap_pakistan_001" at bounding box center [751, 37] width 114 height 22
